Goal: Task Accomplishment & Management: Complete application form

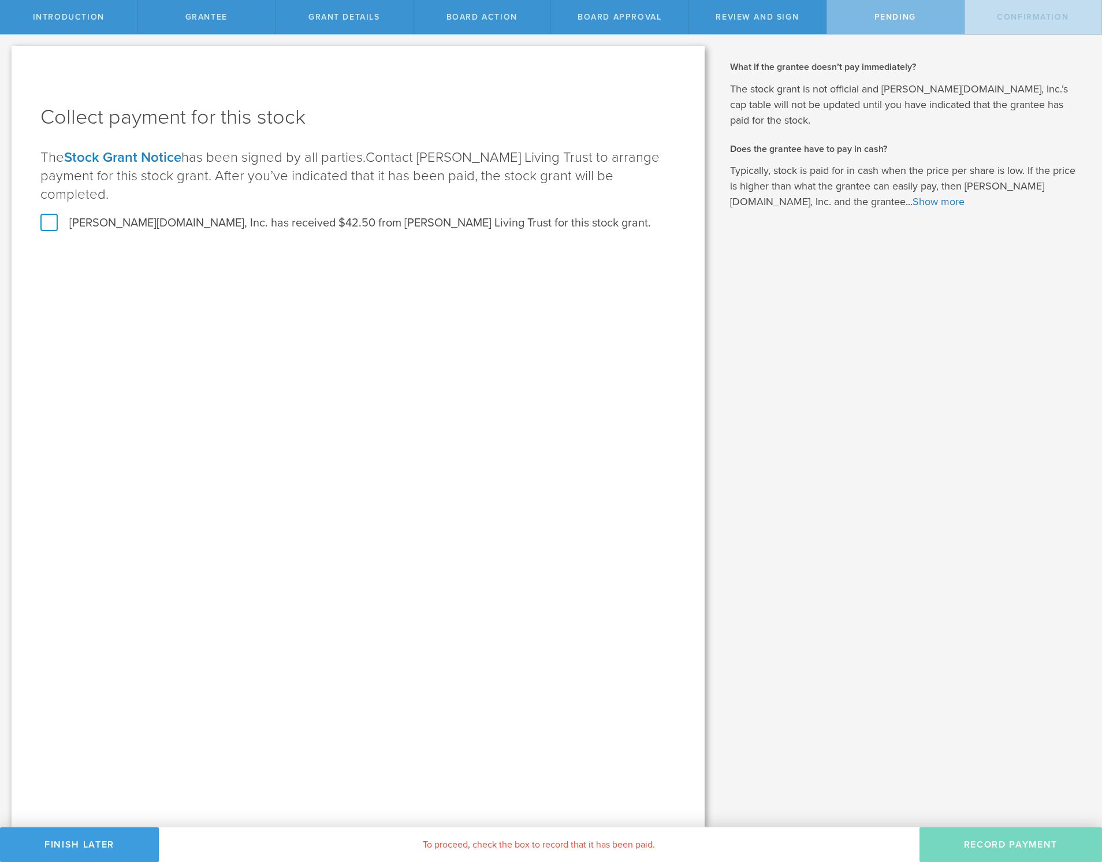
click at [49, 221] on label "Archie.com, Inc. has received $42.50 from Alberto Santalo Living Trust for this…" at bounding box center [345, 223] width 611 height 15
click at [0, 0] on input "Archie.com, Inc. has received $42.50 from Alberto Santalo Living Trust for this…" at bounding box center [0, 0] width 0 height 0
click at [1009, 842] on button "Record Payment" at bounding box center [1011, 844] width 183 height 35
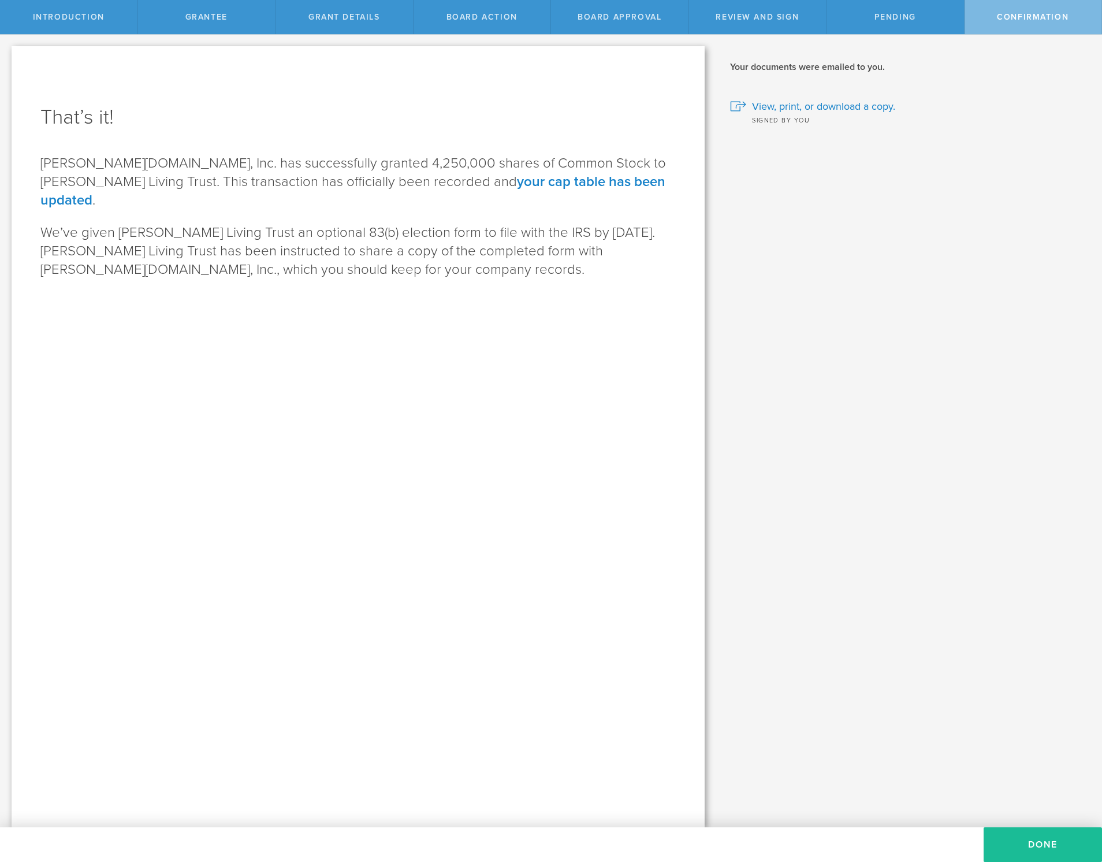
click at [237, 20] on div "Grantee" at bounding box center [207, 17] width 138 height 34
click at [91, 27] on div "Introduction" at bounding box center [69, 17] width 138 height 34
click at [907, 10] on div "Pending" at bounding box center [896, 17] width 138 height 34
click at [886, 18] on span "Pending" at bounding box center [896, 17] width 42 height 10
click at [1021, 841] on button "Done" at bounding box center [1043, 844] width 118 height 35
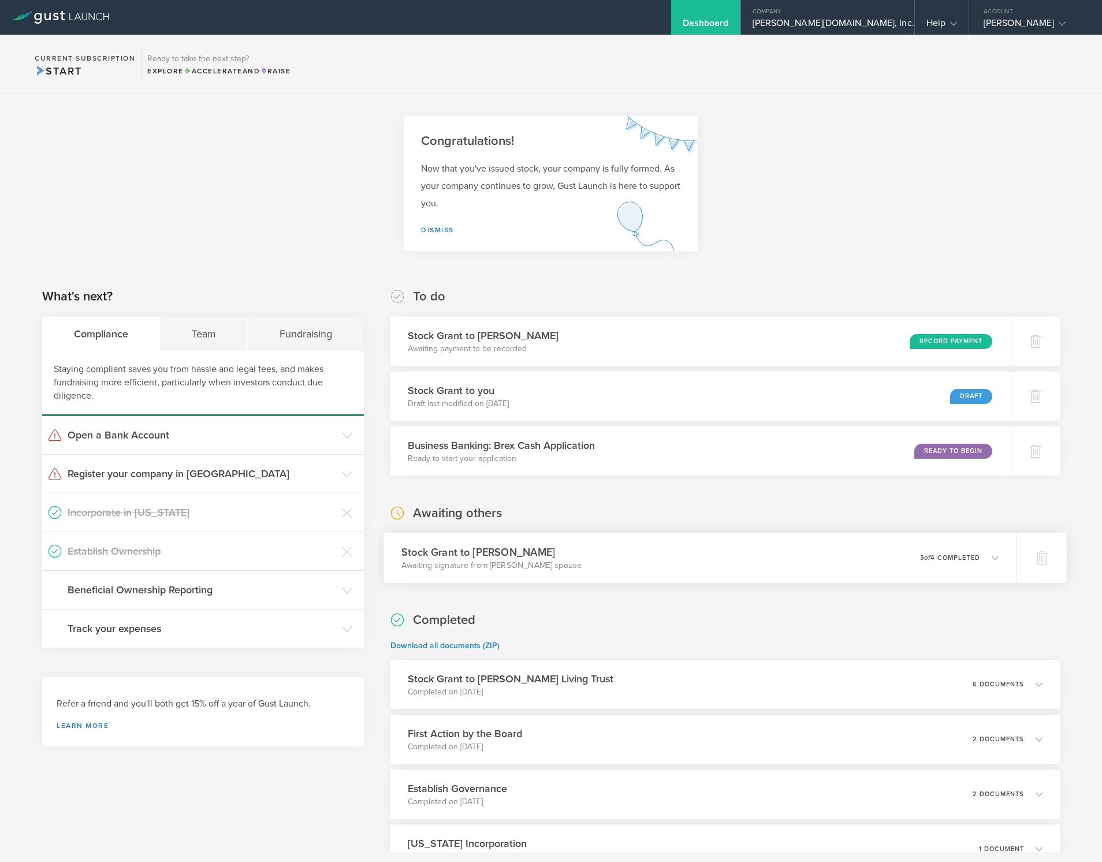
click at [637, 558] on div "Stock Grant to [PERSON_NAME] Awaiting signature from [PERSON_NAME] spouse 0 und…" at bounding box center [700, 558] width 633 height 50
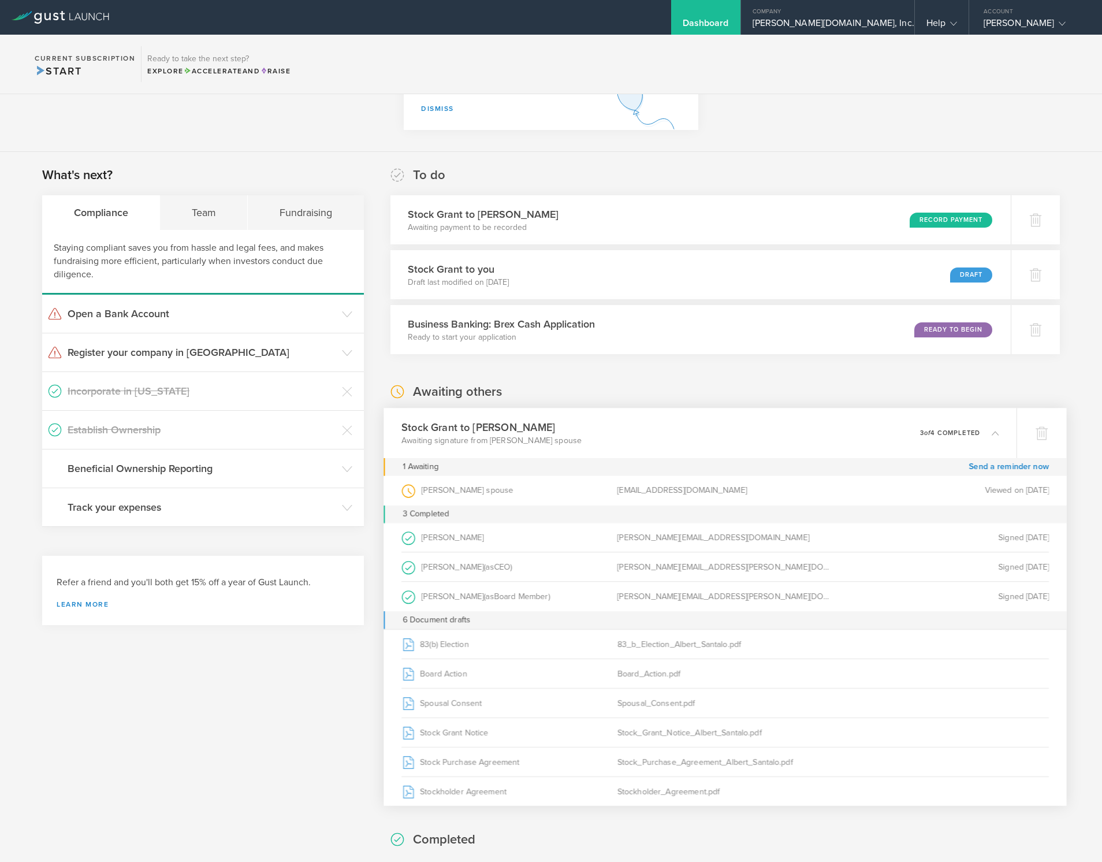
scroll to position [109, 0]
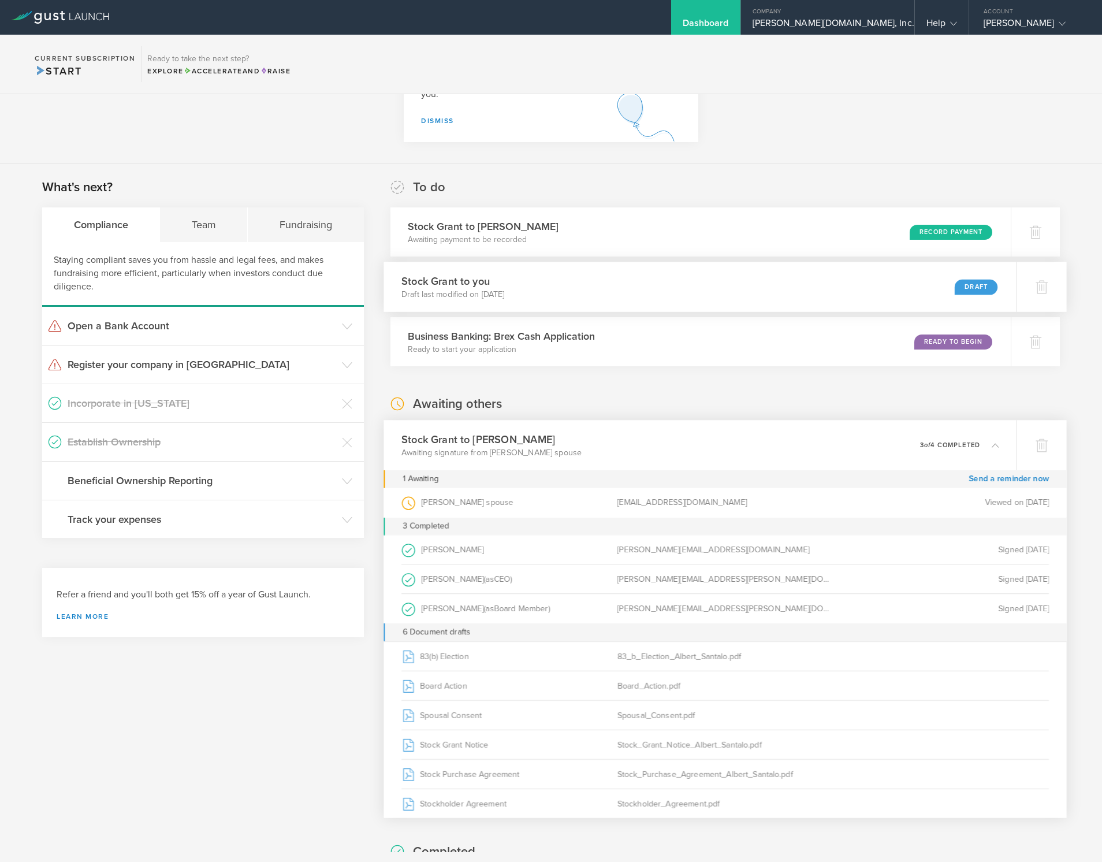
click at [736, 300] on div "Stock Grant to you Draft last modified on Sep 14, 2025 Draft" at bounding box center [700, 287] width 633 height 50
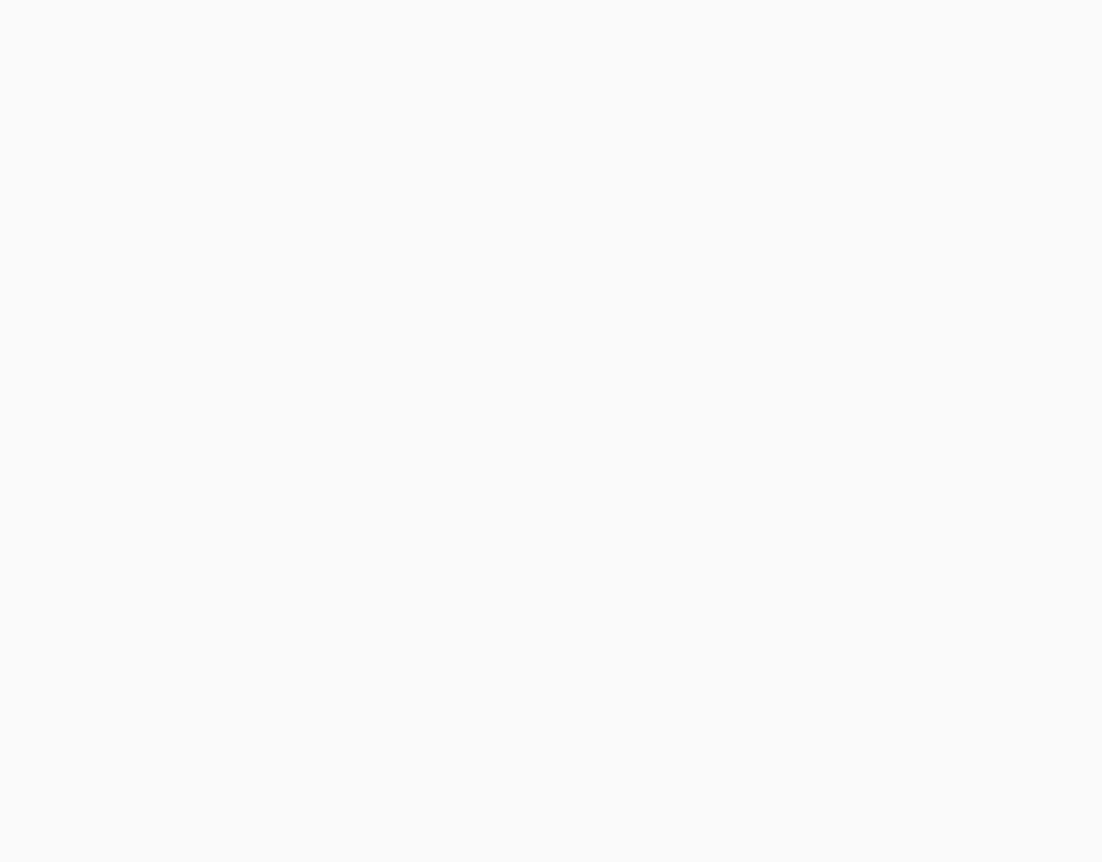
select select "single"
select select "100"
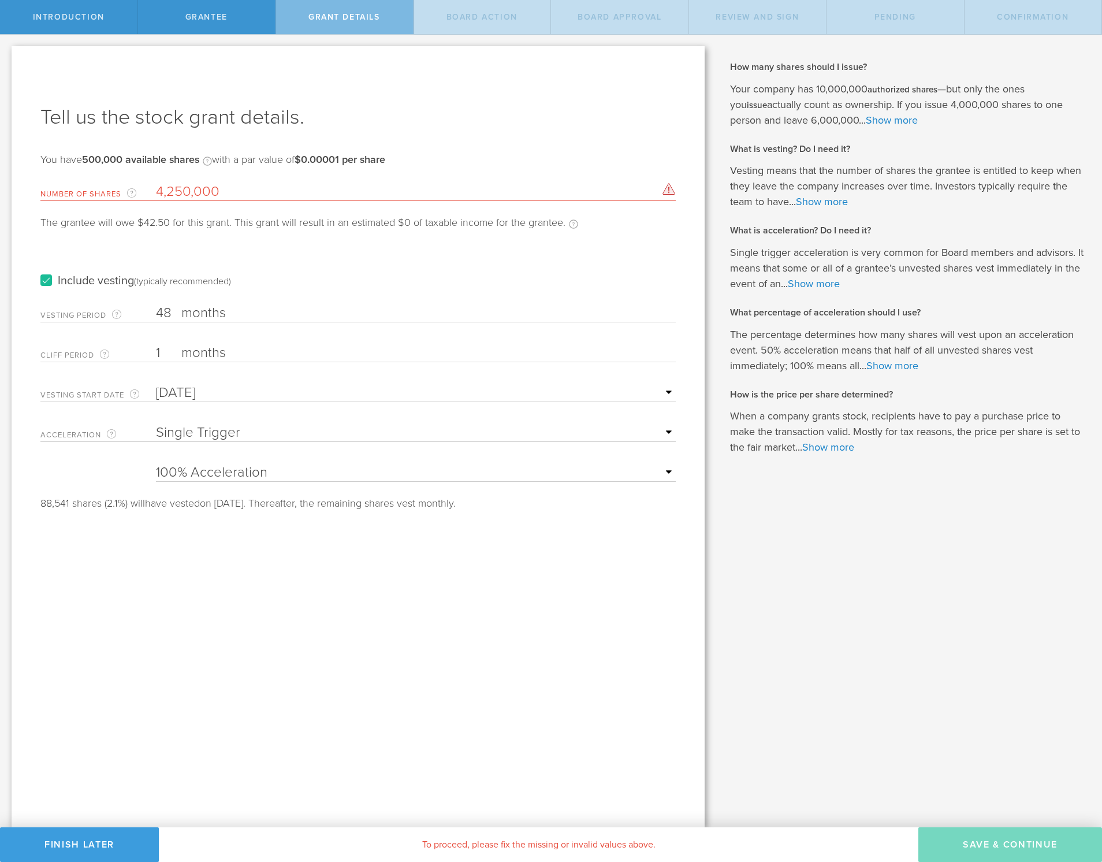
click at [267, 190] on input "4,250,000" at bounding box center [416, 191] width 520 height 17
click at [669, 188] on div "Please enter a valid number of shares. Number of shares must be at least 1. Num…" at bounding box center [669, 189] width 13 height 12
click at [328, 192] on input "4,250,000" at bounding box center [416, 191] width 520 height 17
